Goal: Navigation & Orientation: Find specific page/section

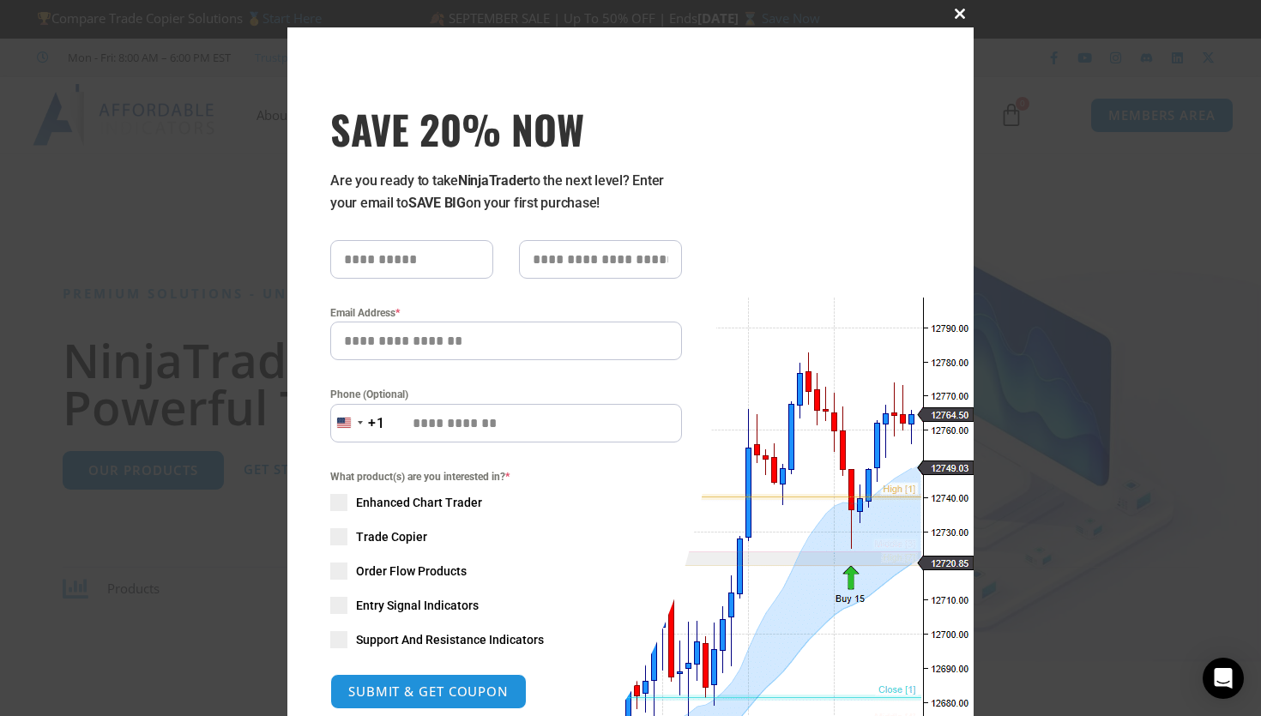
click at [959, 15] on span "SAVE 20% NOW popup" at bounding box center [959, 14] width 27 height 10
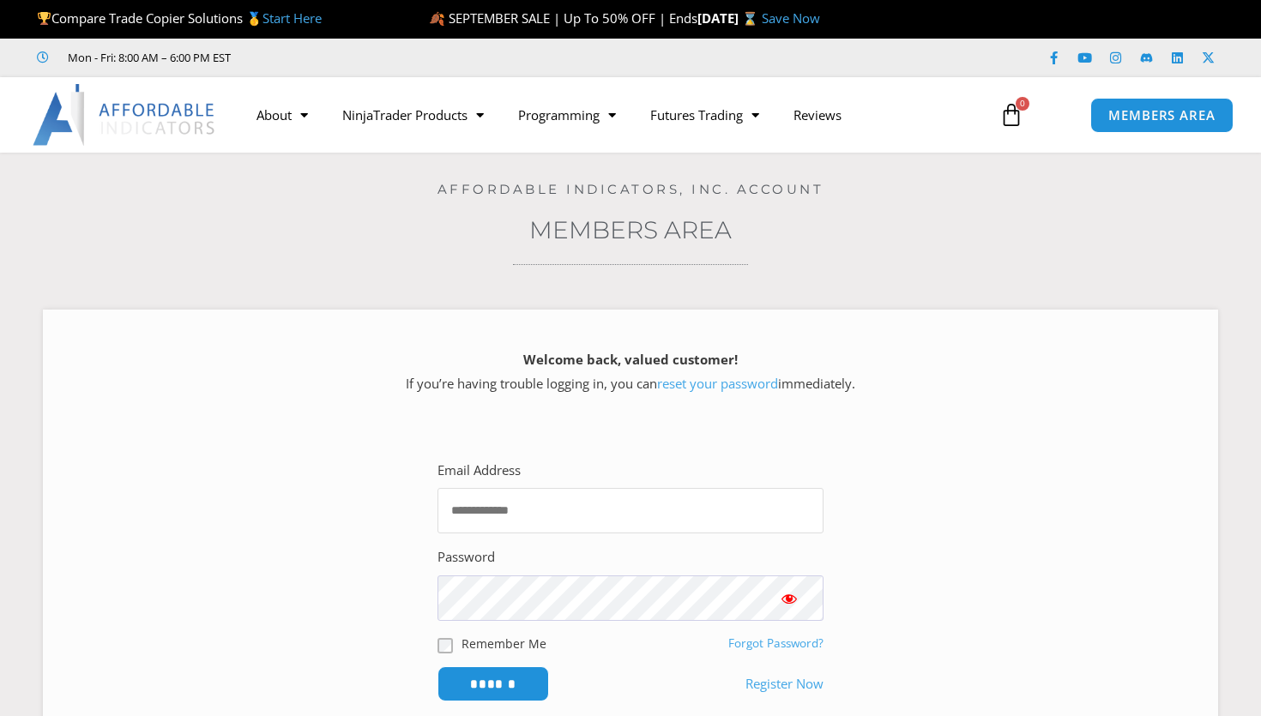
type input "**********"
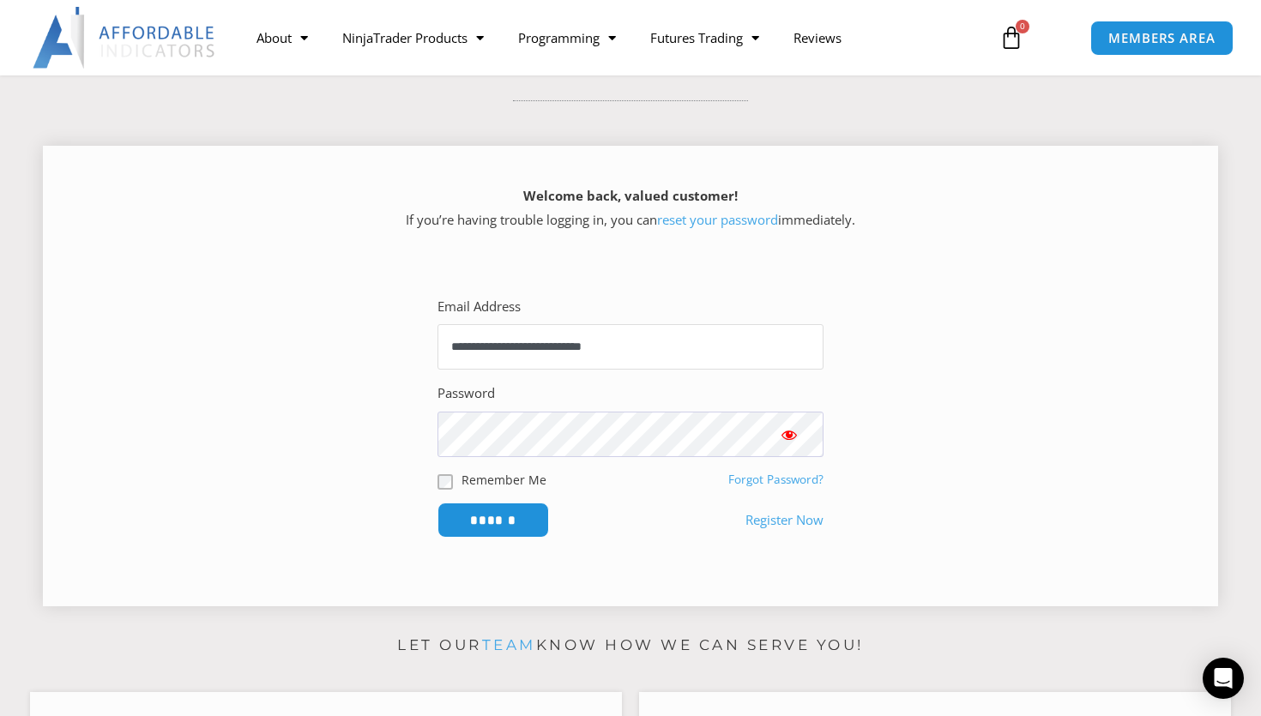
scroll to position [156, 0]
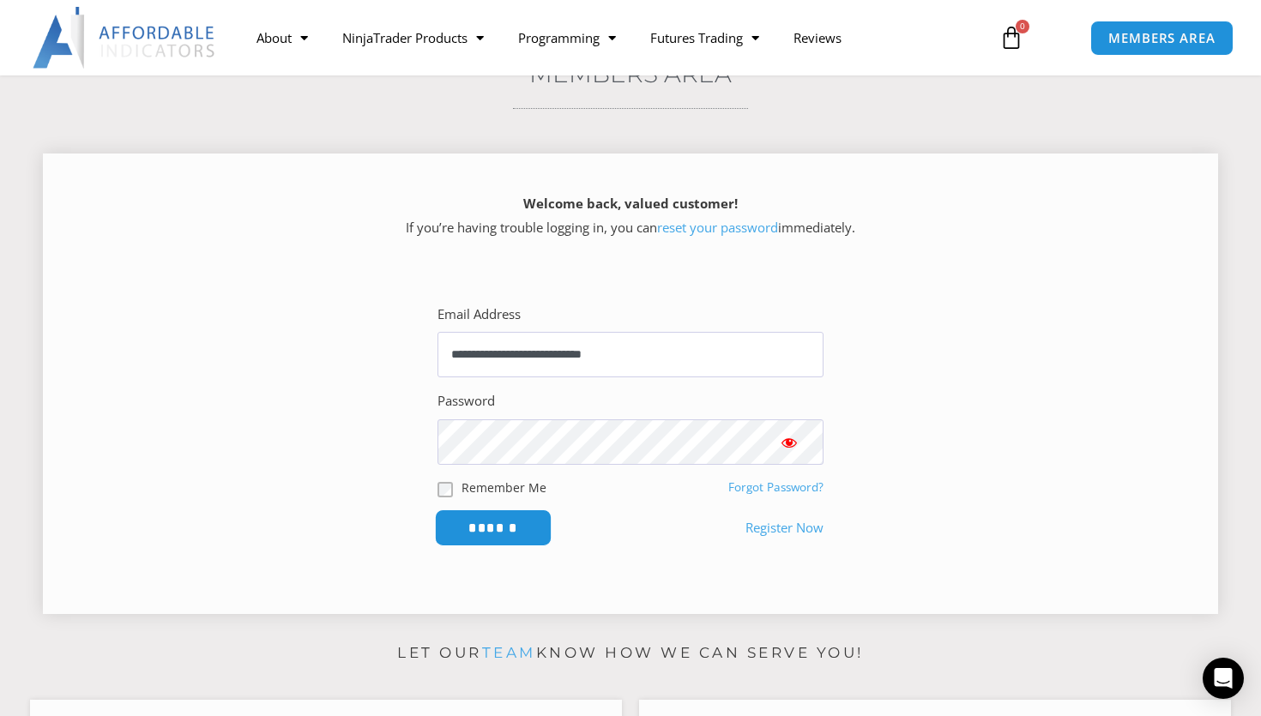
click at [501, 525] on input "******" at bounding box center [493, 527] width 117 height 37
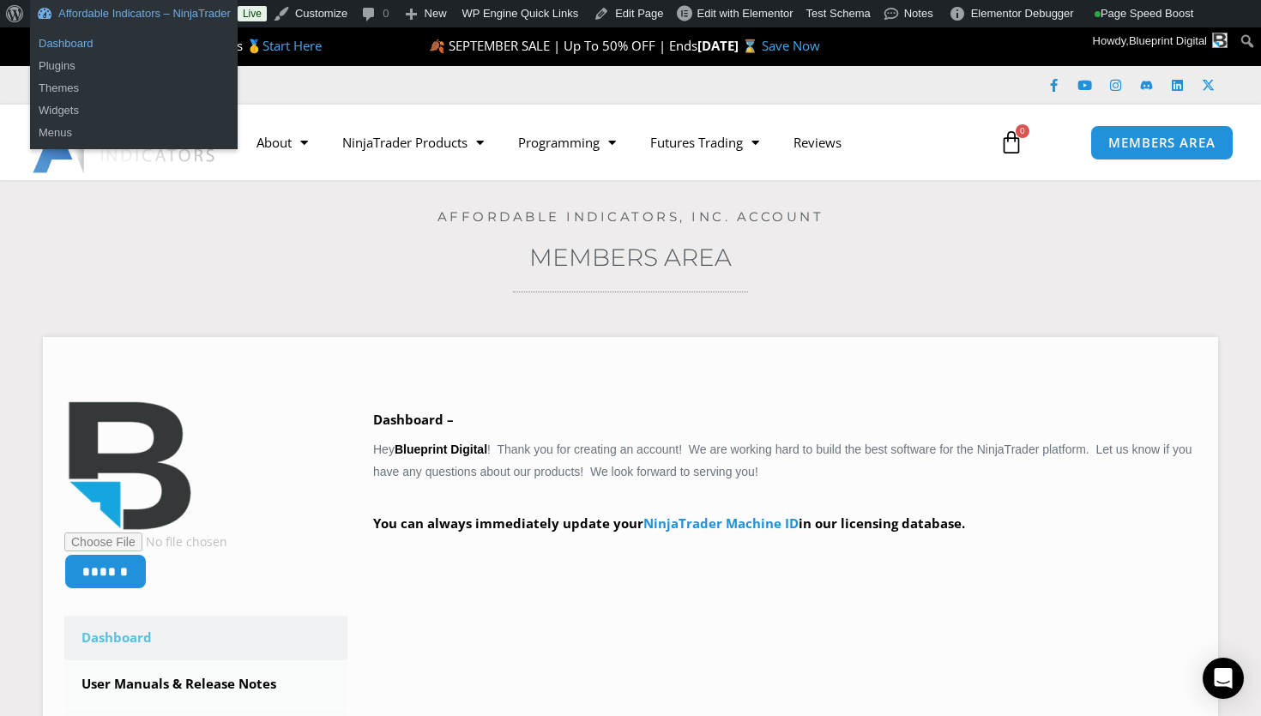
click at [127, 42] on link "Dashboard" at bounding box center [134, 44] width 208 height 22
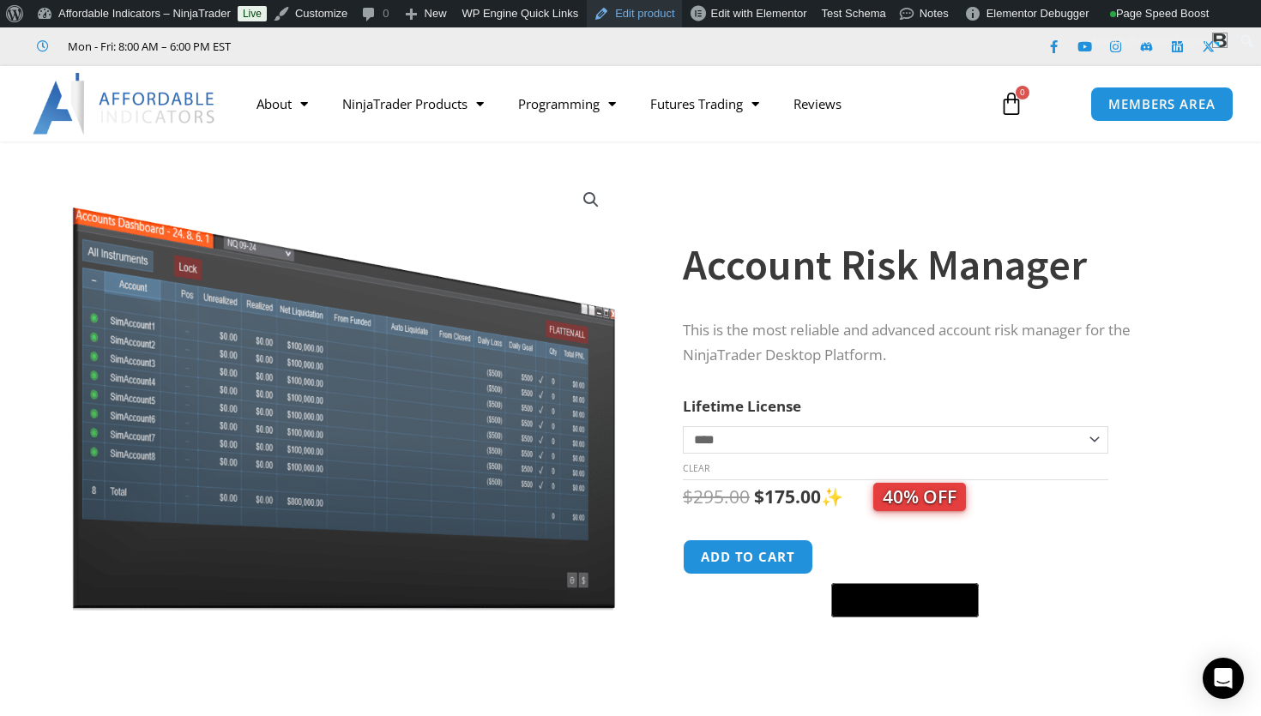
click at [656, 18] on link "Edit product" at bounding box center [634, 13] width 94 height 27
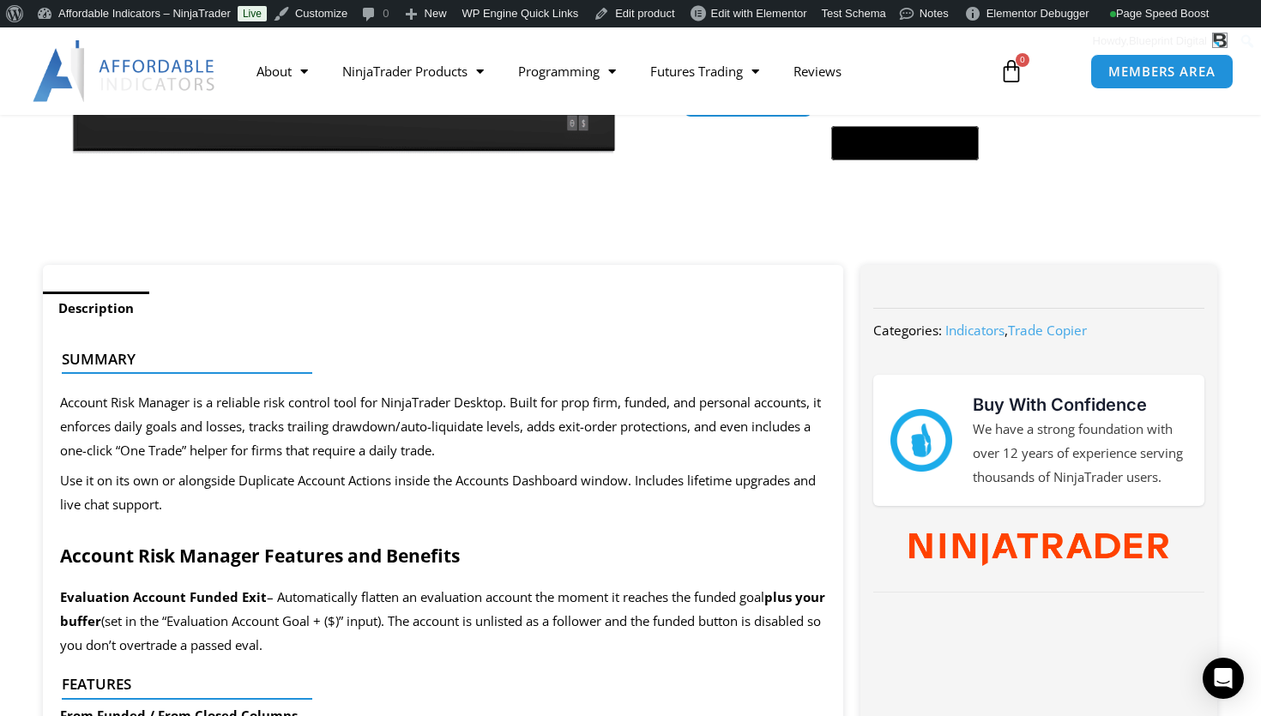
scroll to position [740, 0]
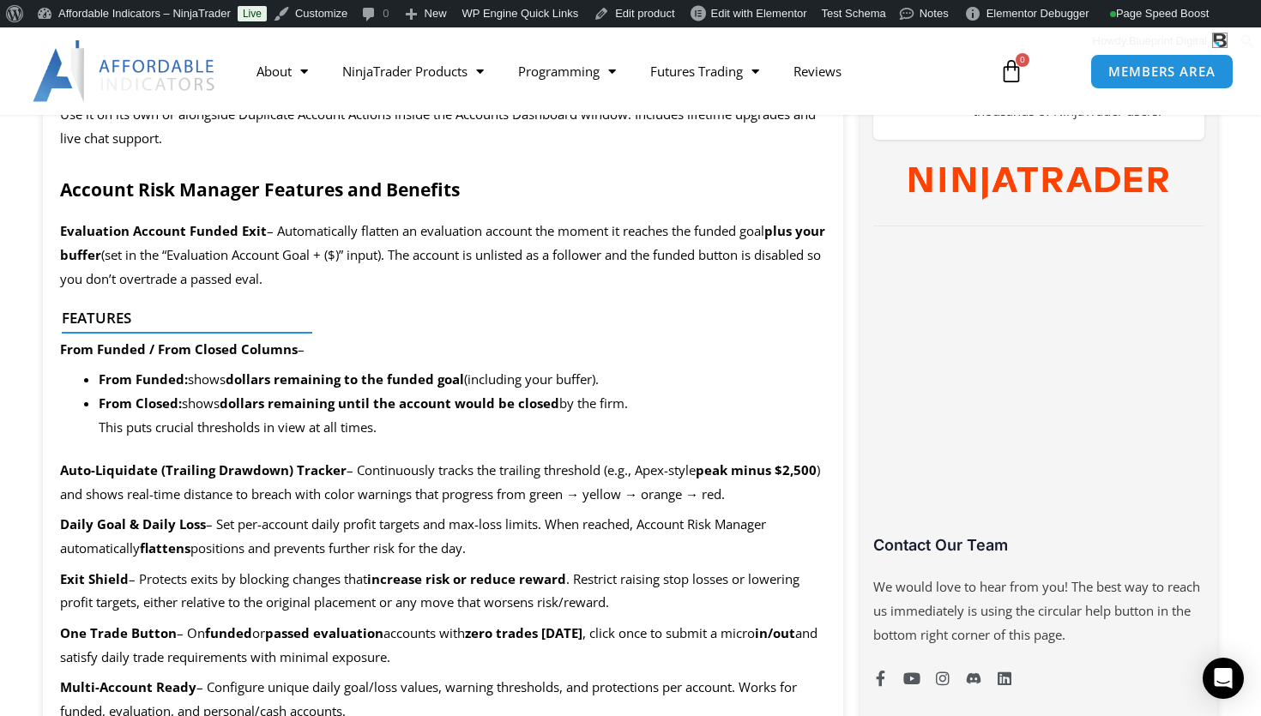
scroll to position [779, 0]
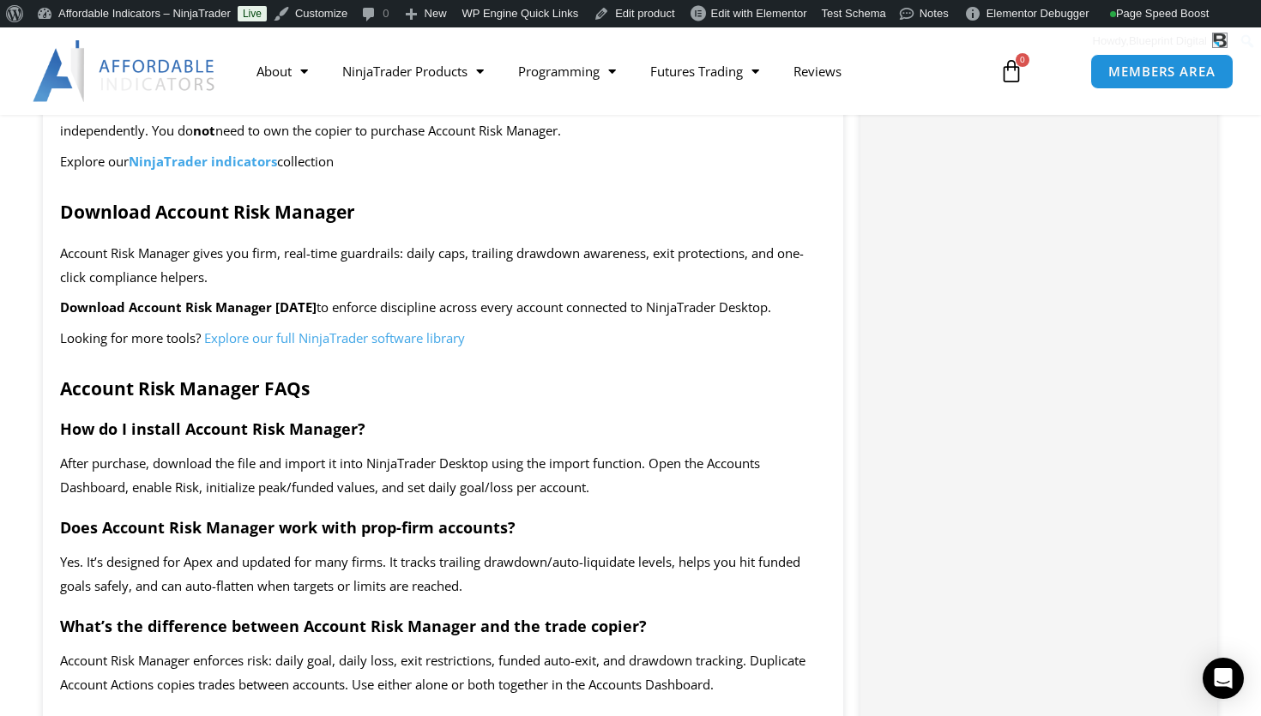
scroll to position [3507, 0]
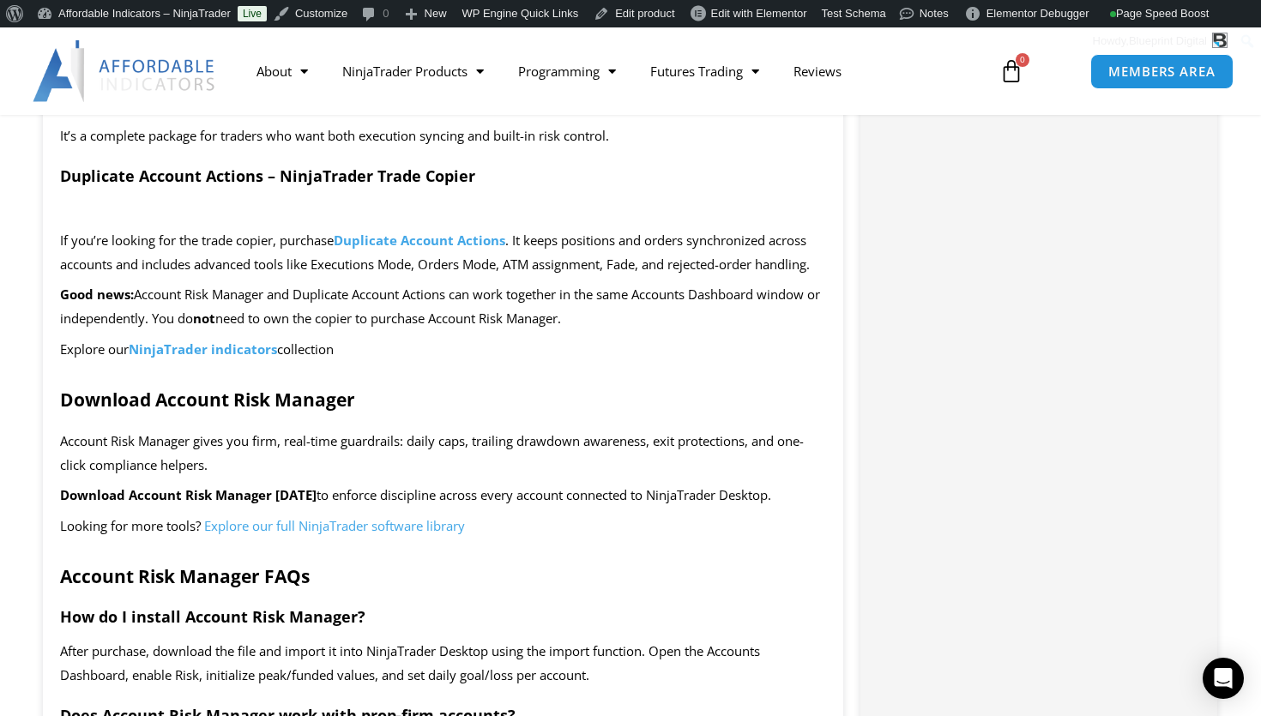
scroll to position [3323, 0]
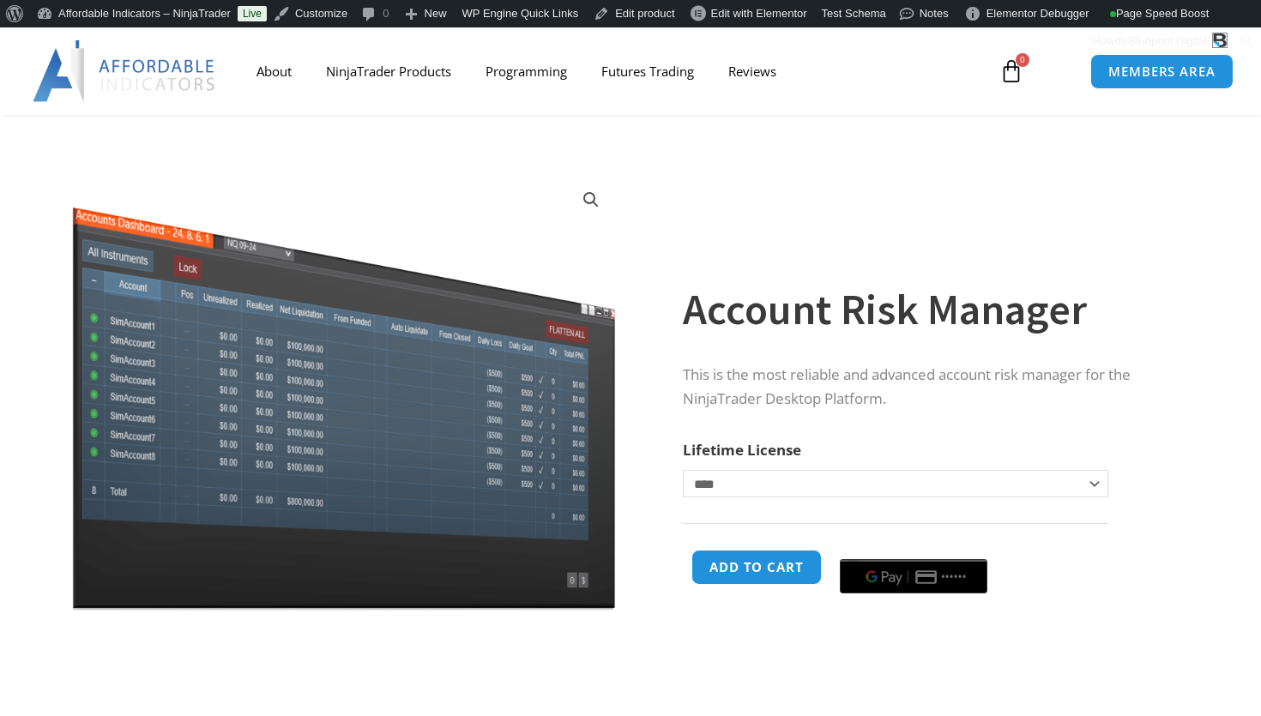
scroll to position [2916, 0]
